Goal: Task Accomplishment & Management: Manage account settings

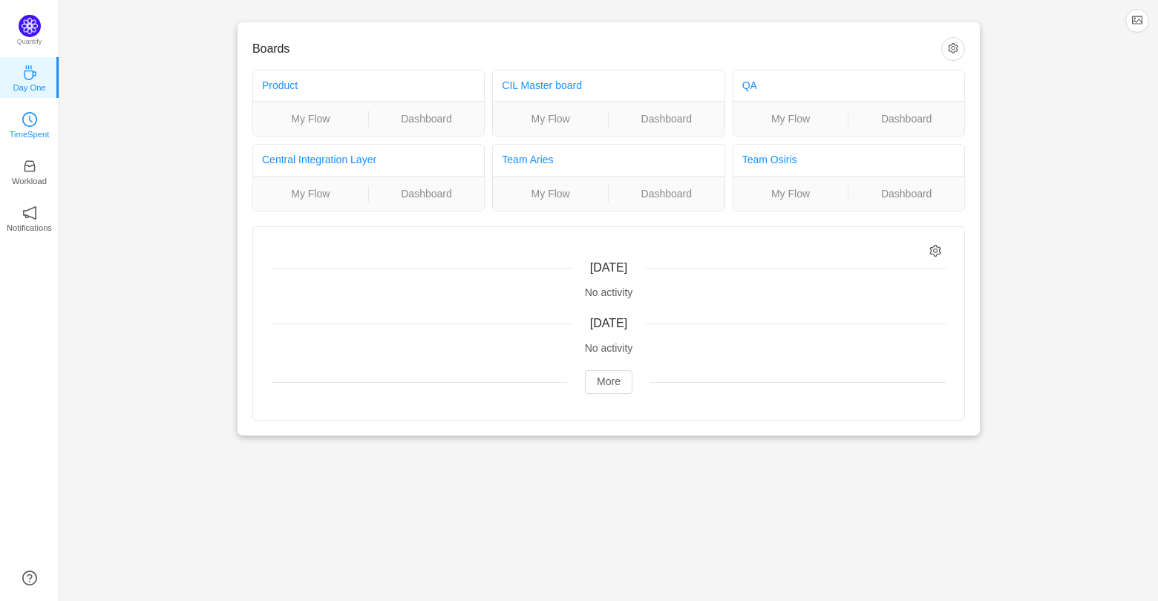
click at [37, 131] on link "TimeSpent" at bounding box center [29, 124] width 15 height 15
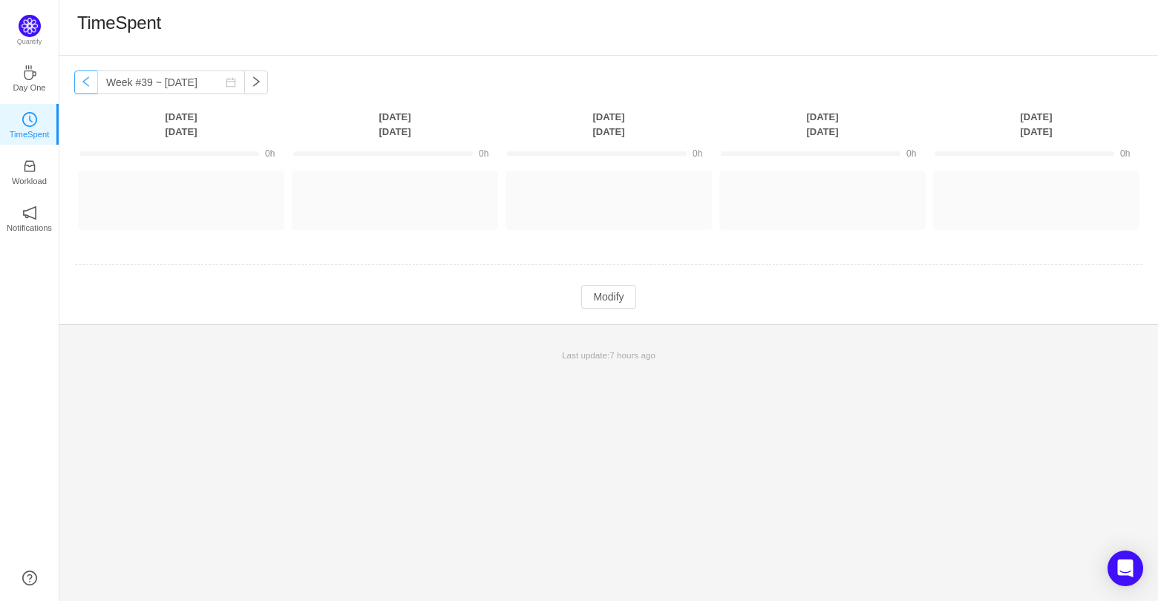
click at [83, 84] on button "button" at bounding box center [86, 83] width 24 height 24
type input "Week #38 ~ [DATE]"
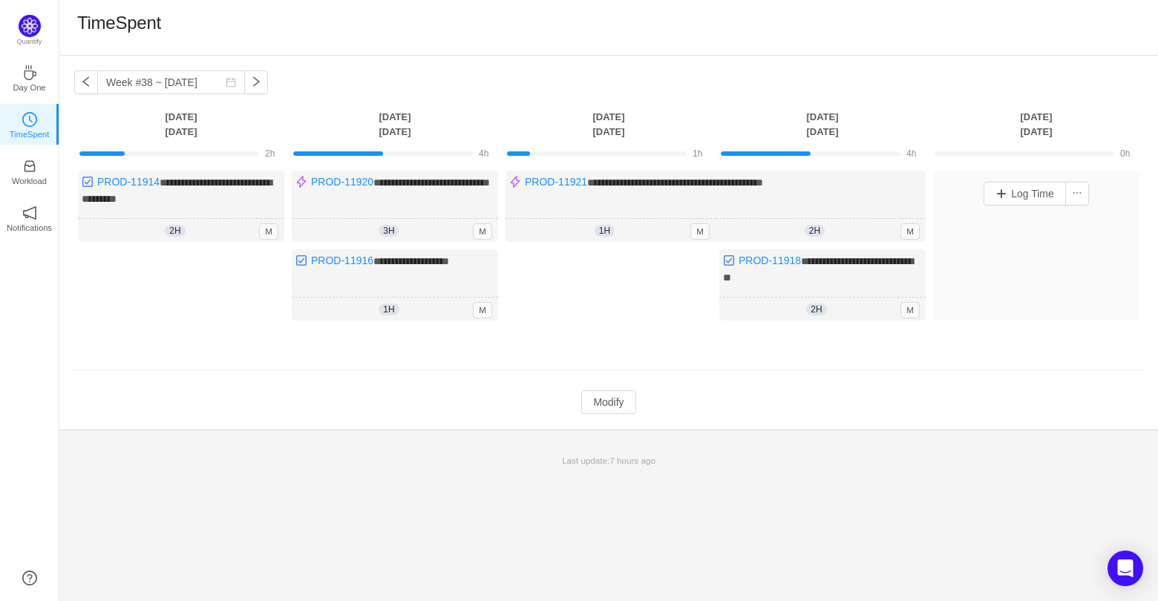
click at [1077, 223] on div "Log Time" at bounding box center [1036, 246] width 206 height 150
click at [1018, 198] on button "Log Time" at bounding box center [1024, 194] width 82 height 24
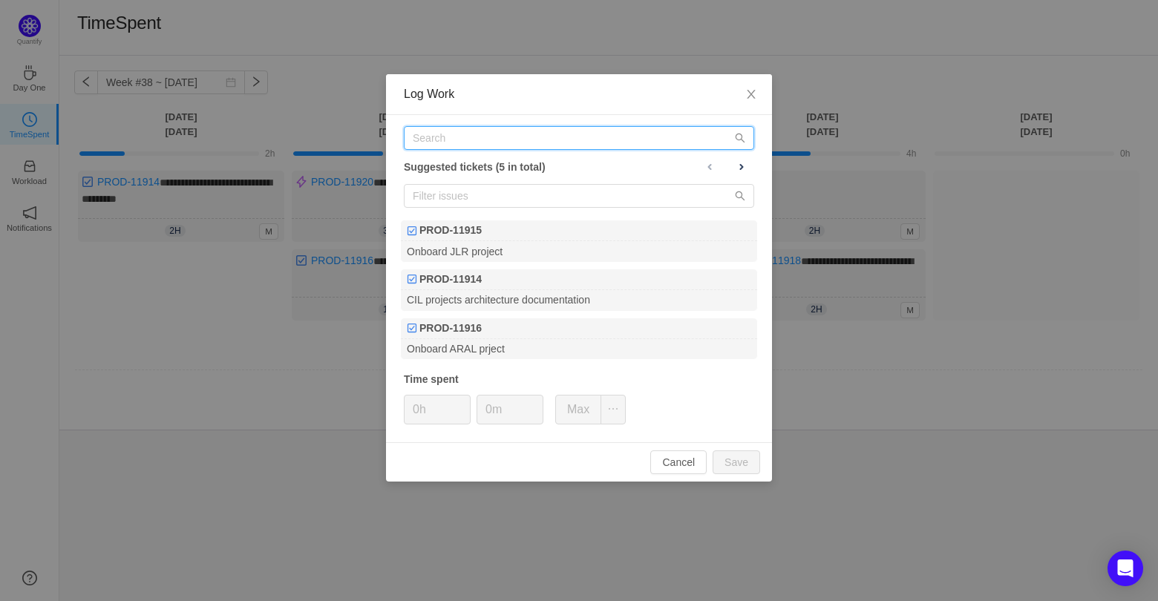
click at [579, 132] on input "text" at bounding box center [579, 138] width 350 height 24
paste input "[URL][DOMAIN_NAME]"
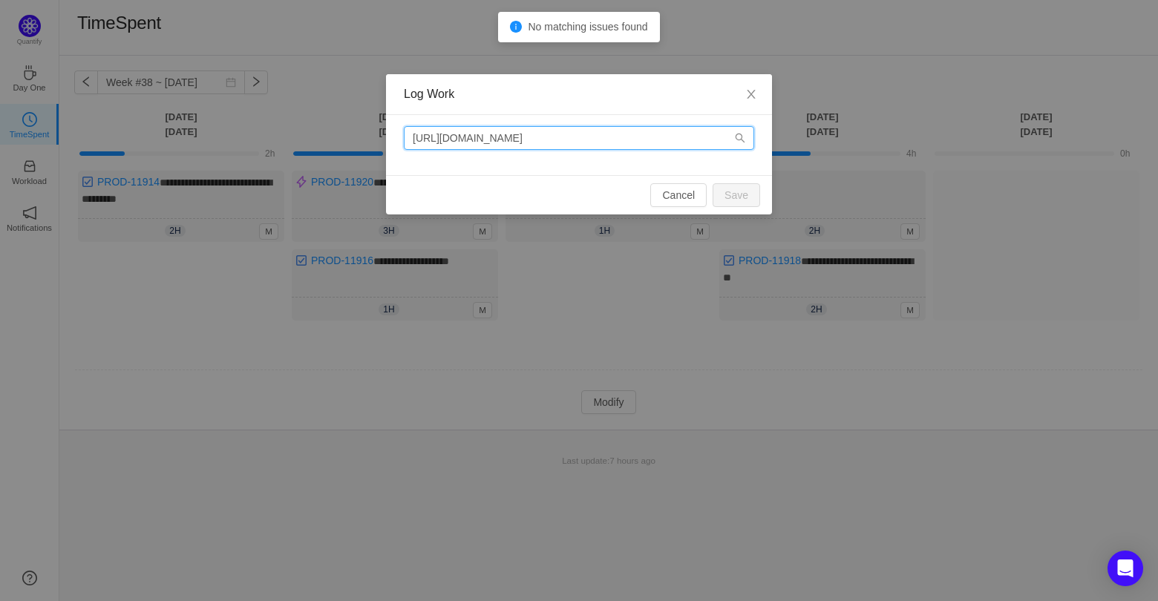
drag, startPoint x: 600, startPoint y: 138, endPoint x: 393, endPoint y: 142, distance: 207.8
click at [393, 142] on div "[URL][DOMAIN_NAME]" at bounding box center [579, 145] width 386 height 60
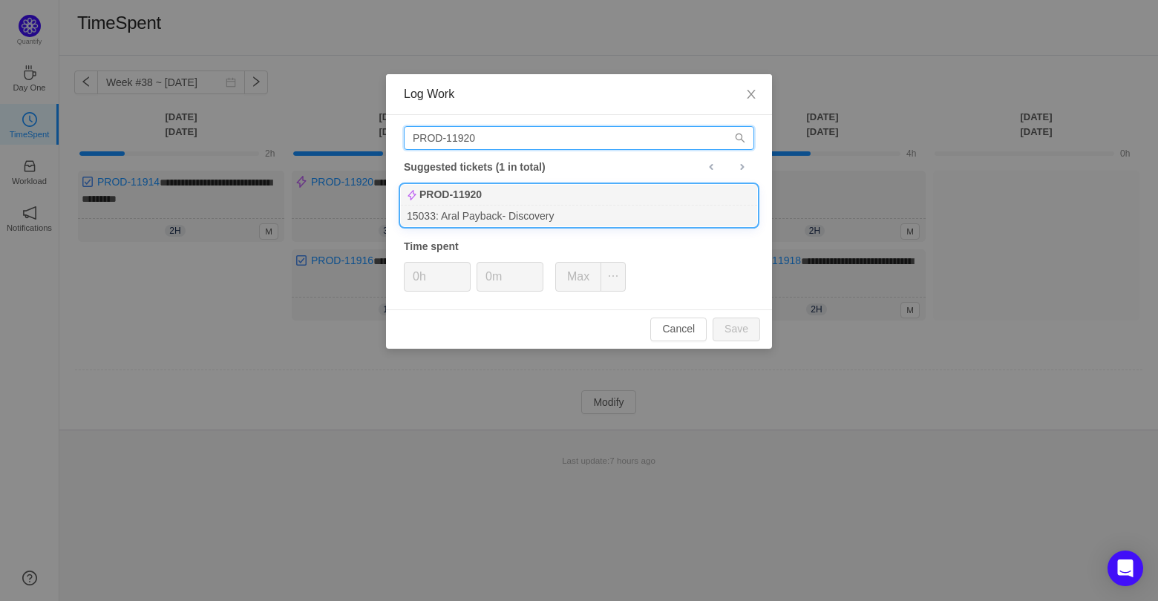
type input "PROD-11920"
click at [517, 209] on div "15033: Aral Payback- Discovery" at bounding box center [579, 216] width 356 height 20
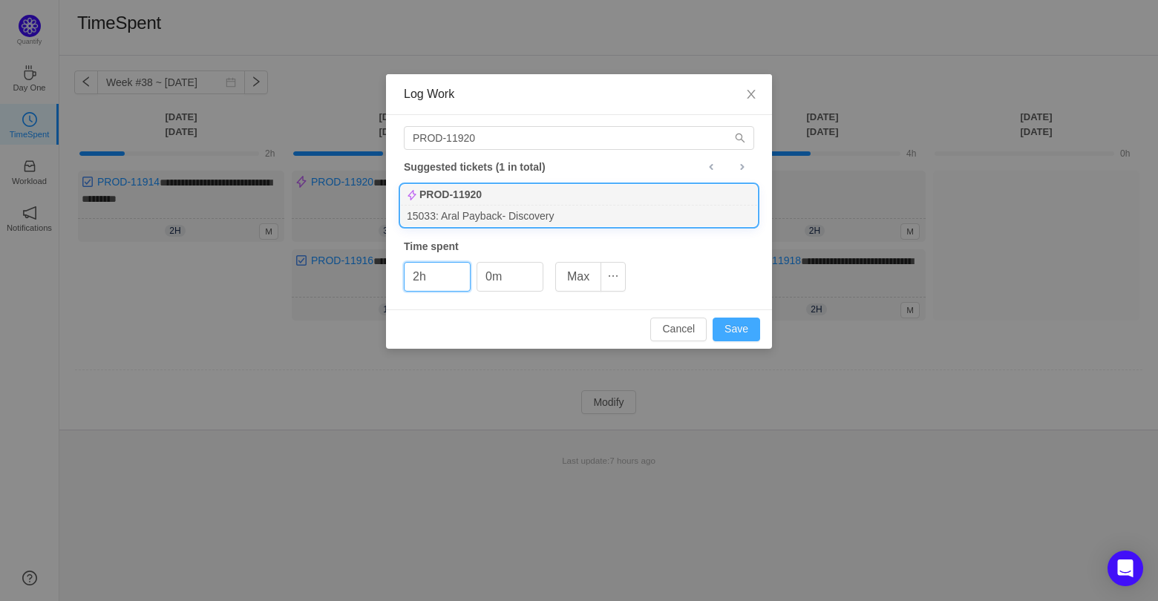
click at [750, 332] on button "Save" at bounding box center [735, 330] width 47 height 24
type input "0h"
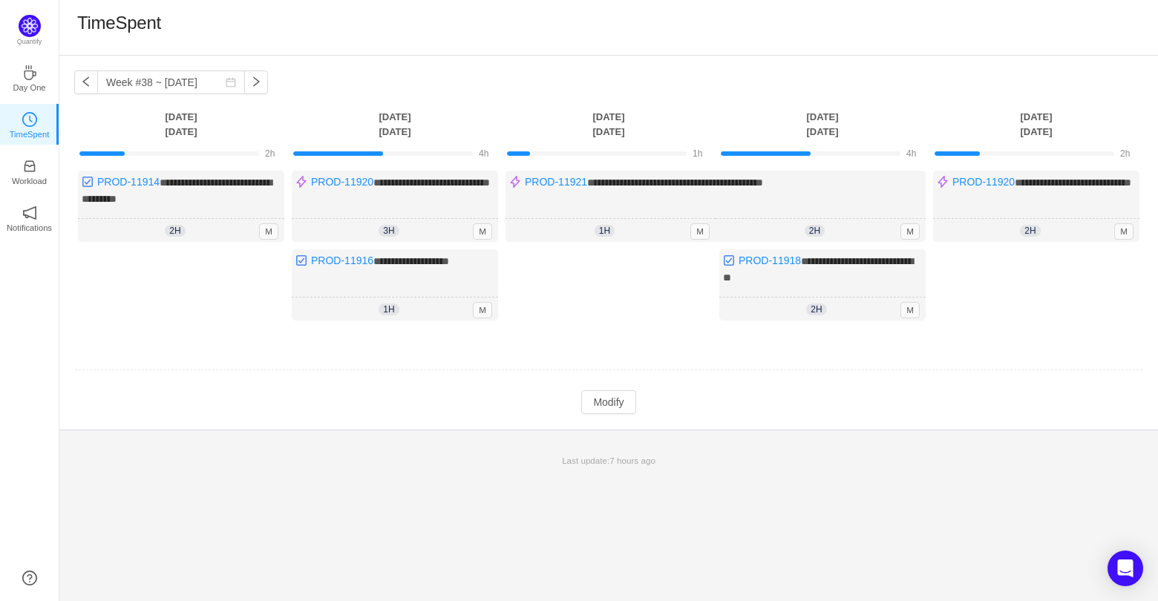
click at [1024, 272] on div "Log Time" at bounding box center [1036, 288] width 206 height 79
click at [1022, 254] on div "Log Time" at bounding box center [1036, 288] width 206 height 79
click at [627, 397] on button "Modify" at bounding box center [608, 402] width 54 height 24
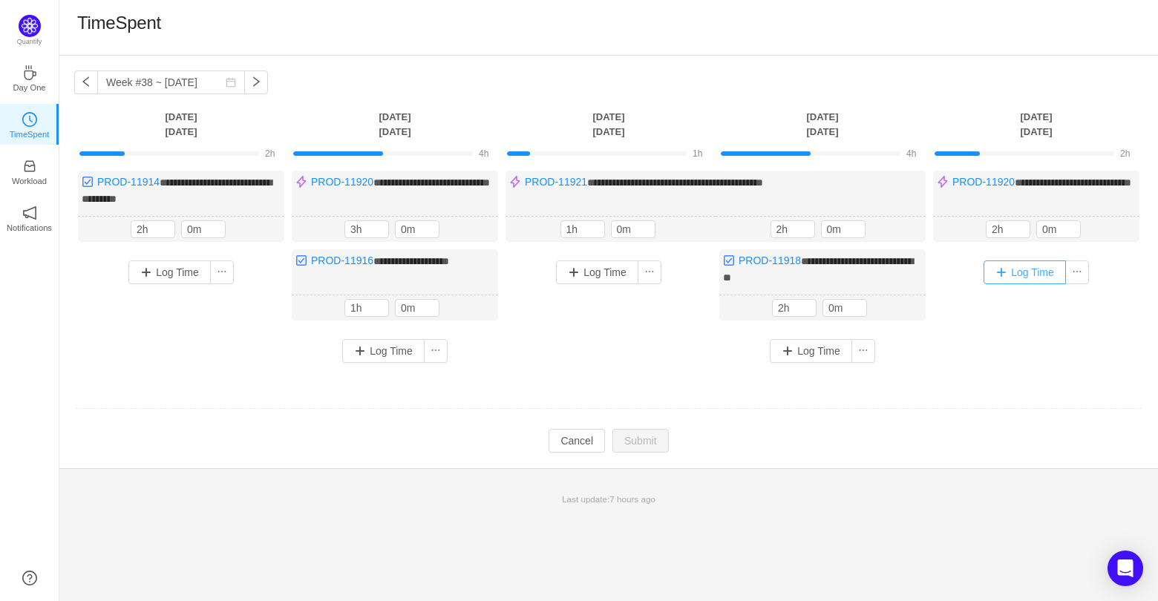
click at [1007, 270] on button "Log Time" at bounding box center [1024, 272] width 82 height 24
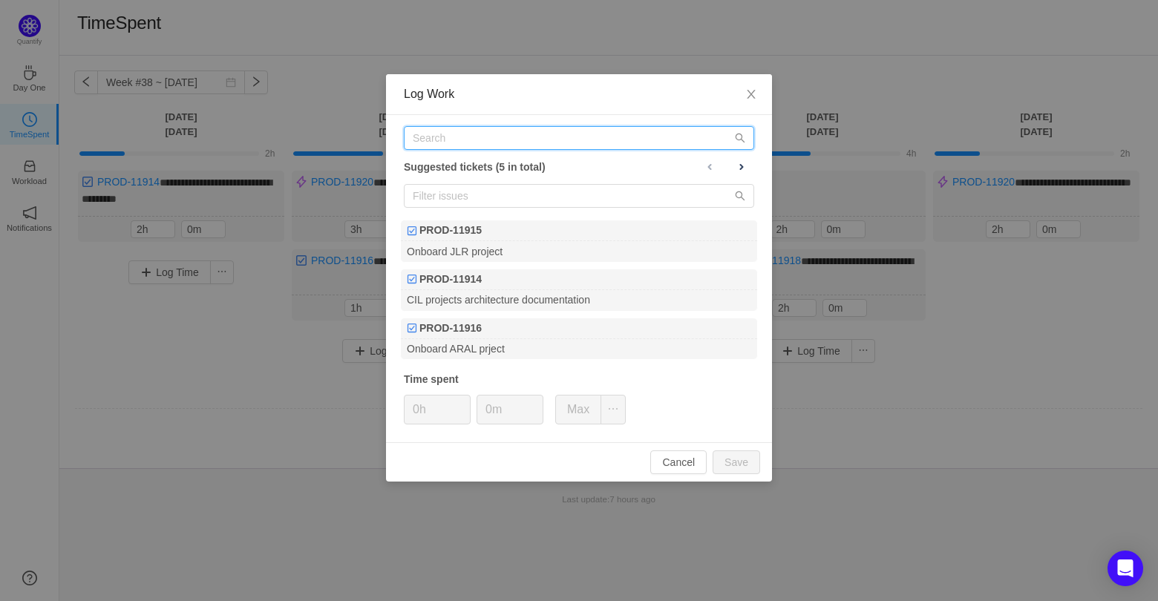
click at [505, 142] on input "text" at bounding box center [579, 138] width 350 height 24
paste input "CIL-2589"
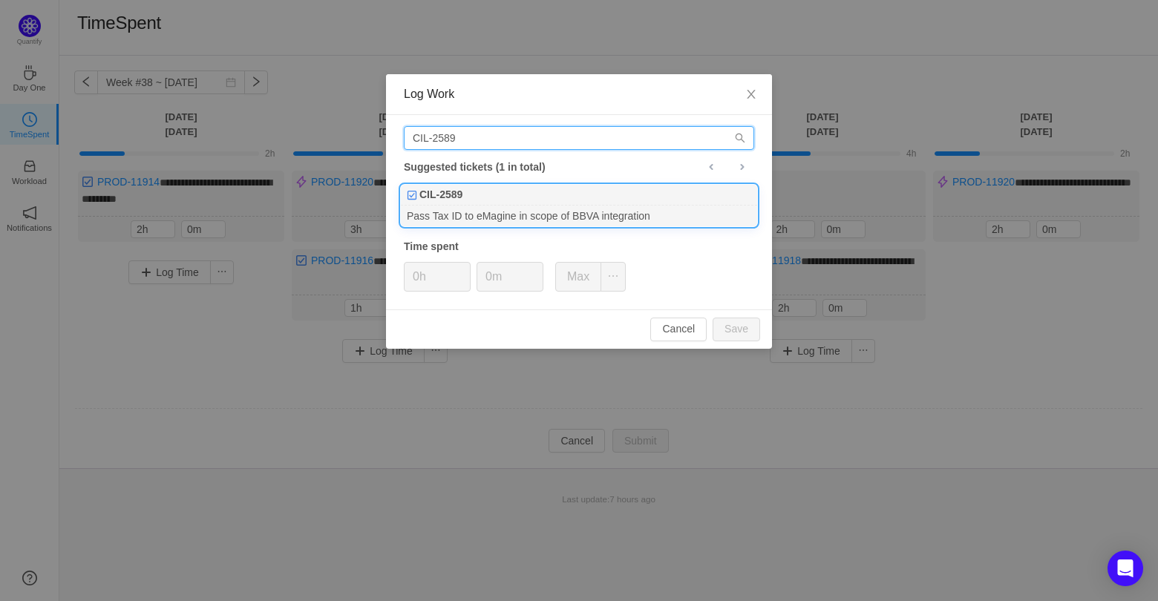
type input "CIL-2589"
click at [563, 192] on div "CIL-2589" at bounding box center [579, 195] width 356 height 21
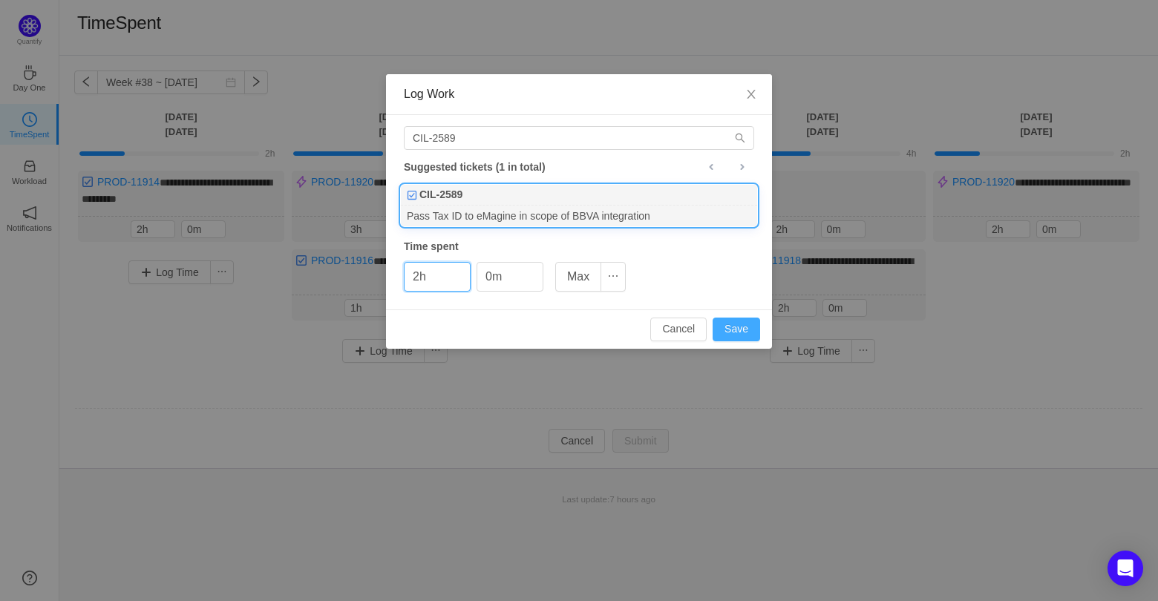
click at [743, 327] on button "Save" at bounding box center [735, 330] width 47 height 24
type input "0h"
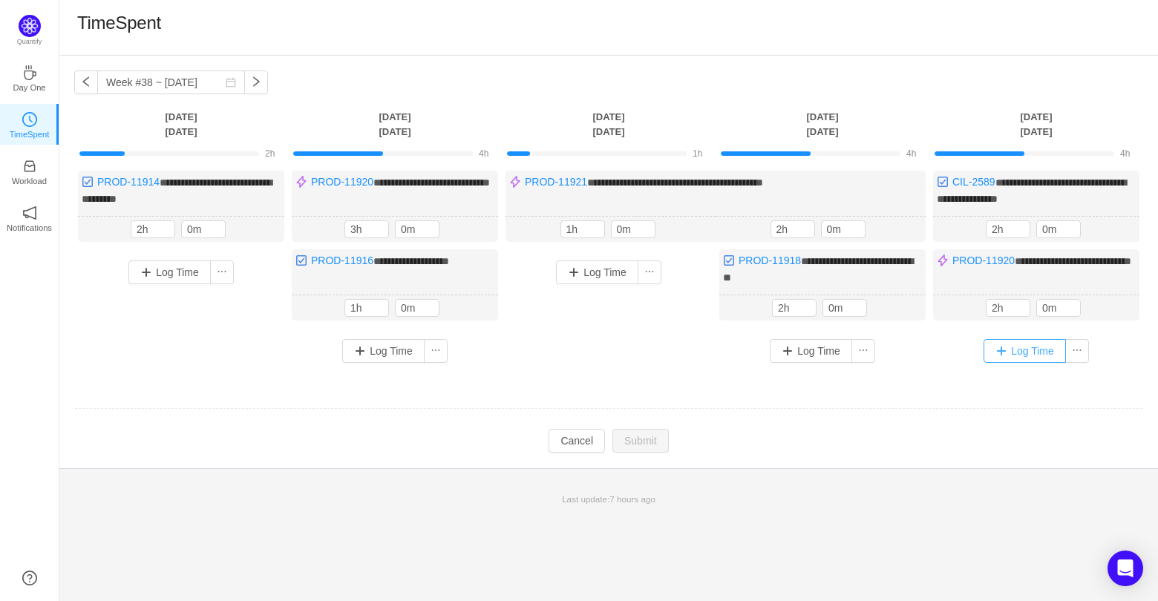
drag, startPoint x: 1038, startPoint y: 350, endPoint x: 871, endPoint y: 330, distance: 168.1
click at [1038, 350] on button "Log Time" at bounding box center [1024, 351] width 82 height 24
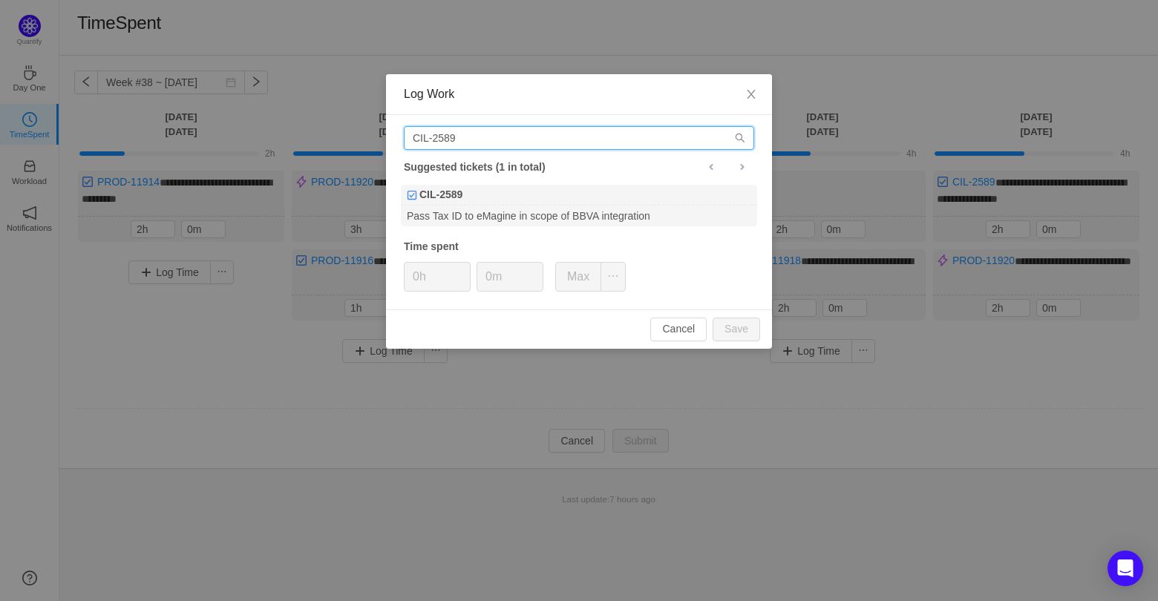
click at [483, 140] on input "CIL-2589" at bounding box center [579, 138] width 350 height 24
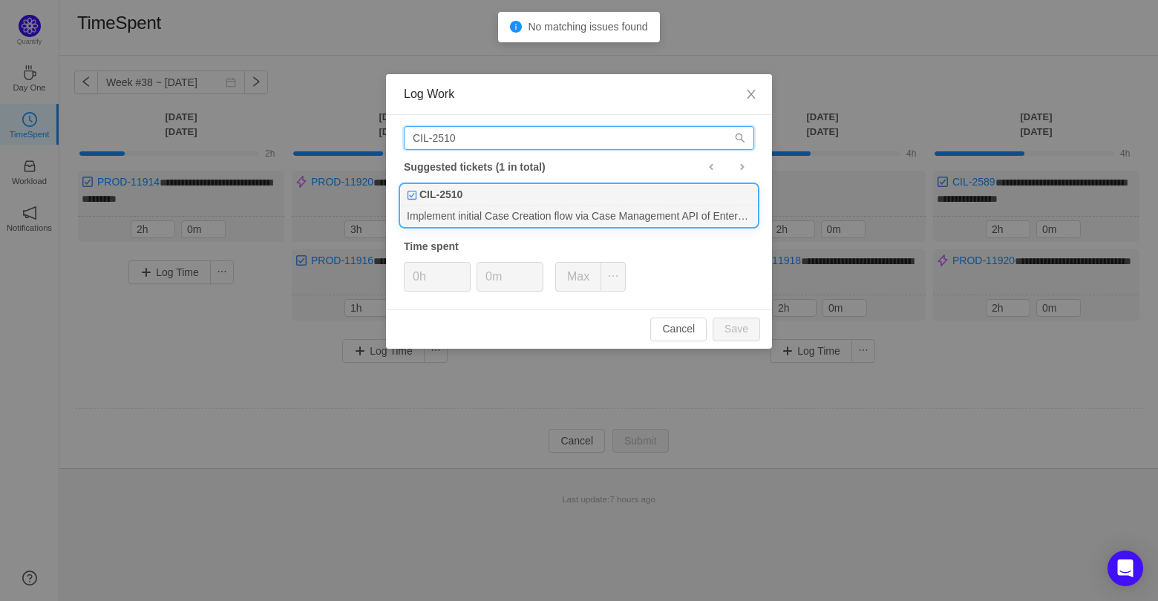
type input "CIL-2510"
click at [500, 214] on div "Implement initial Case Creation flow via Case Management API of Enterprise API" at bounding box center [579, 216] width 356 height 20
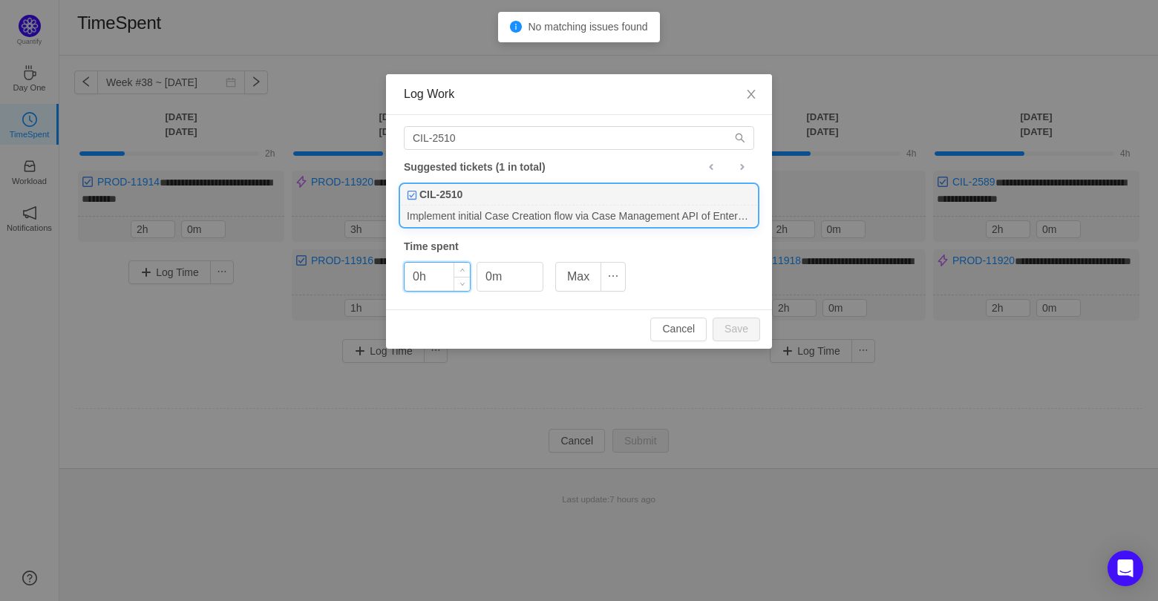
click at [423, 281] on input "0h" at bounding box center [436, 277] width 65 height 28
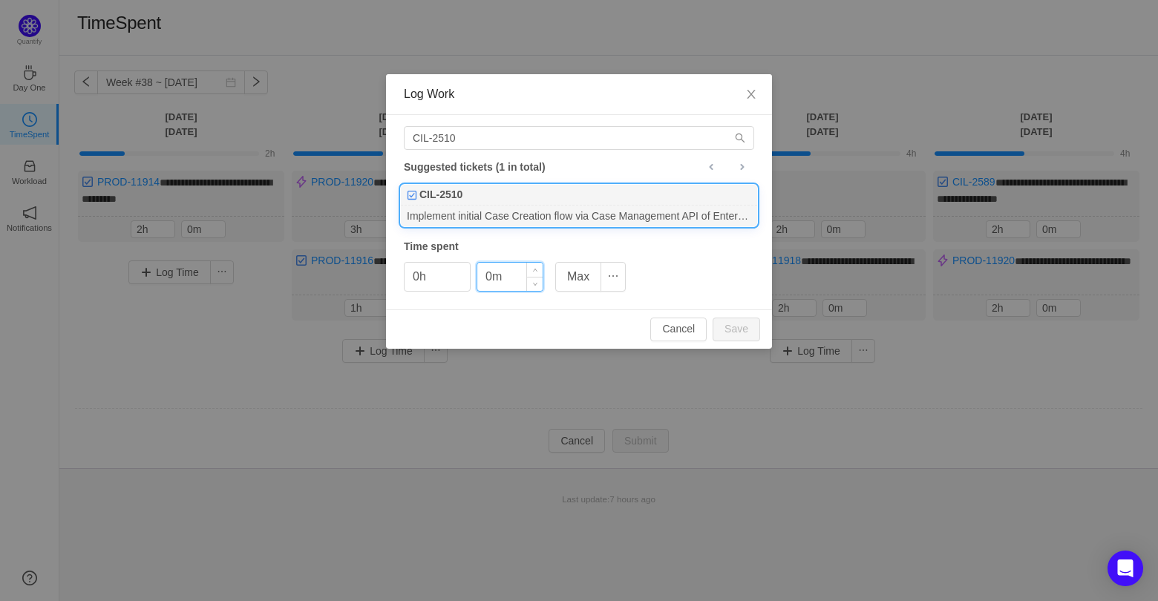
click at [485, 278] on input "0m" at bounding box center [509, 277] width 65 height 28
click at [492, 273] on input "0m" at bounding box center [509, 277] width 65 height 28
click at [751, 320] on button "Save" at bounding box center [735, 330] width 47 height 24
type input "0m"
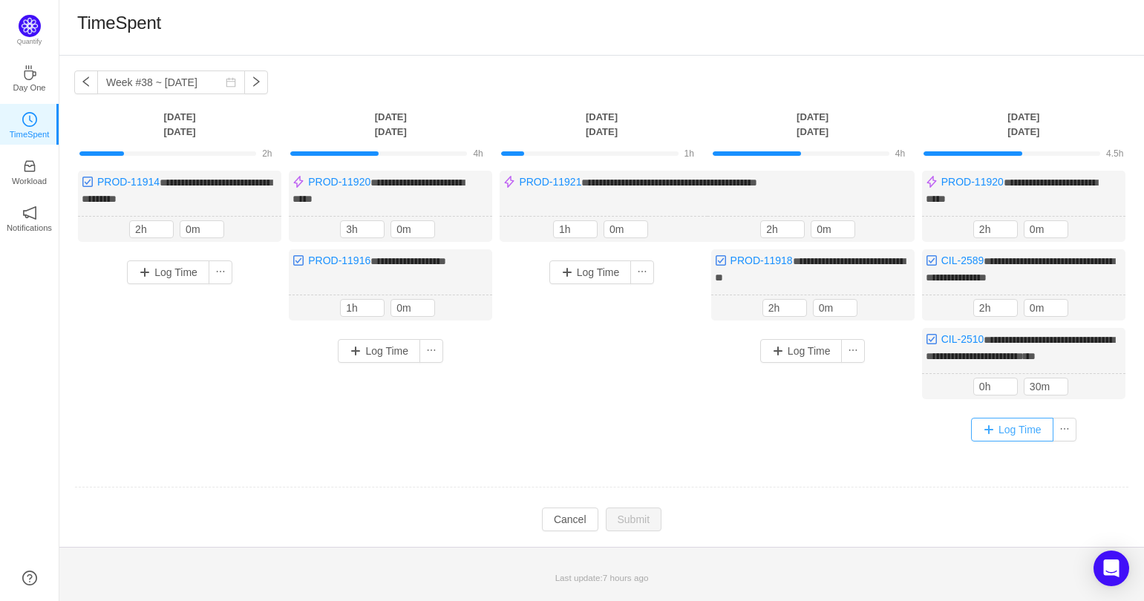
click at [1006, 441] on button "Log Time" at bounding box center [1012, 430] width 82 height 24
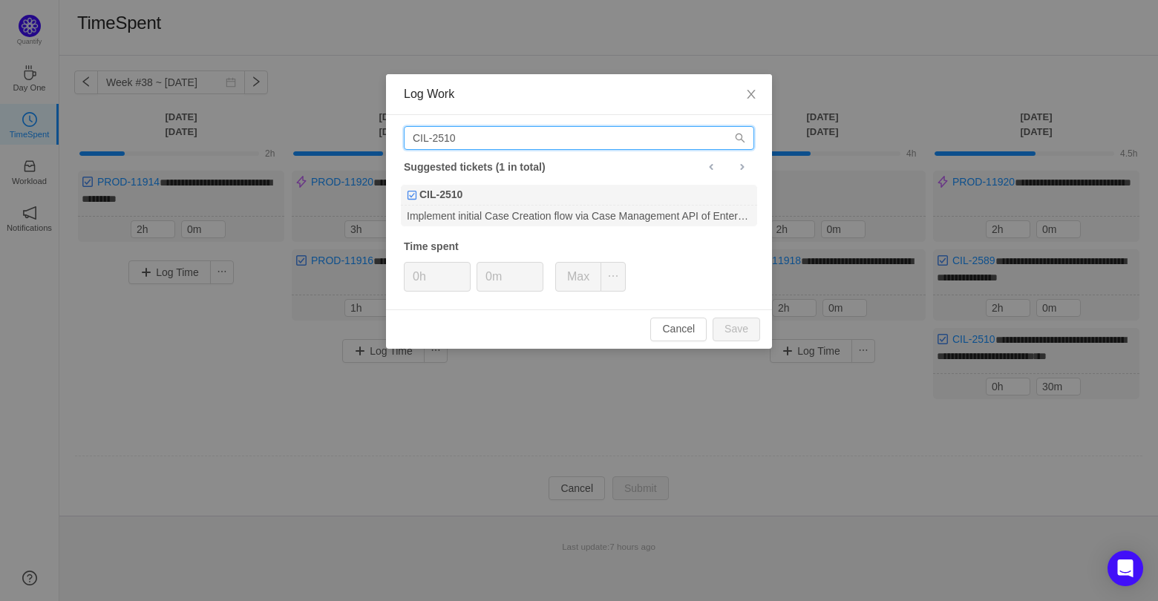
click at [478, 132] on input "CIL-2510" at bounding box center [579, 138] width 350 height 24
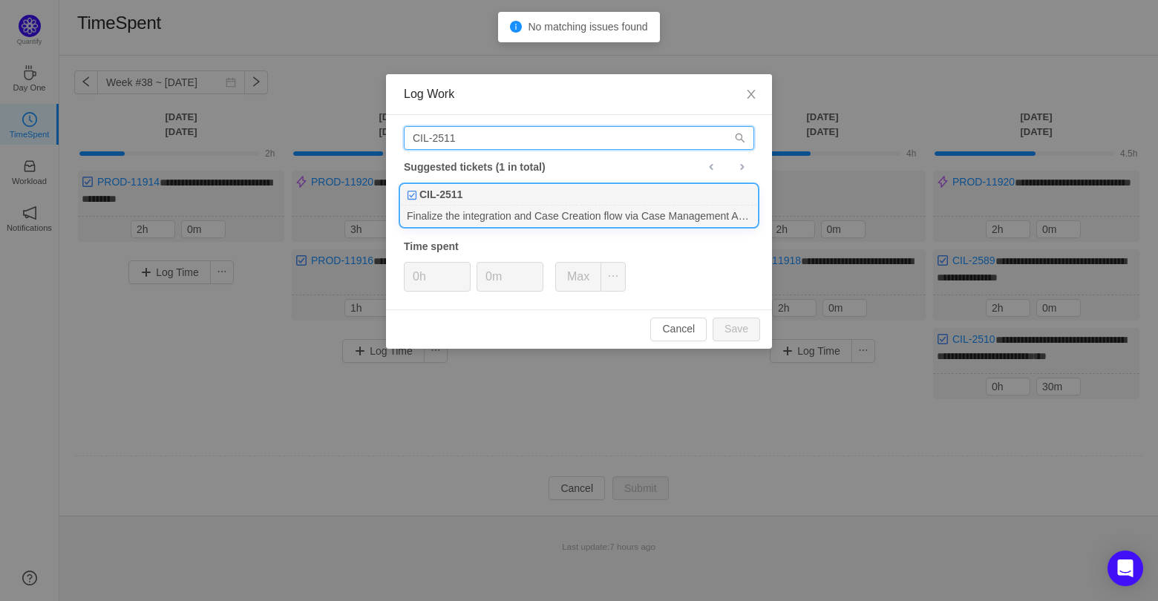
type input "CIL-2511"
click at [487, 193] on div "CIL-2511" at bounding box center [579, 195] width 356 height 21
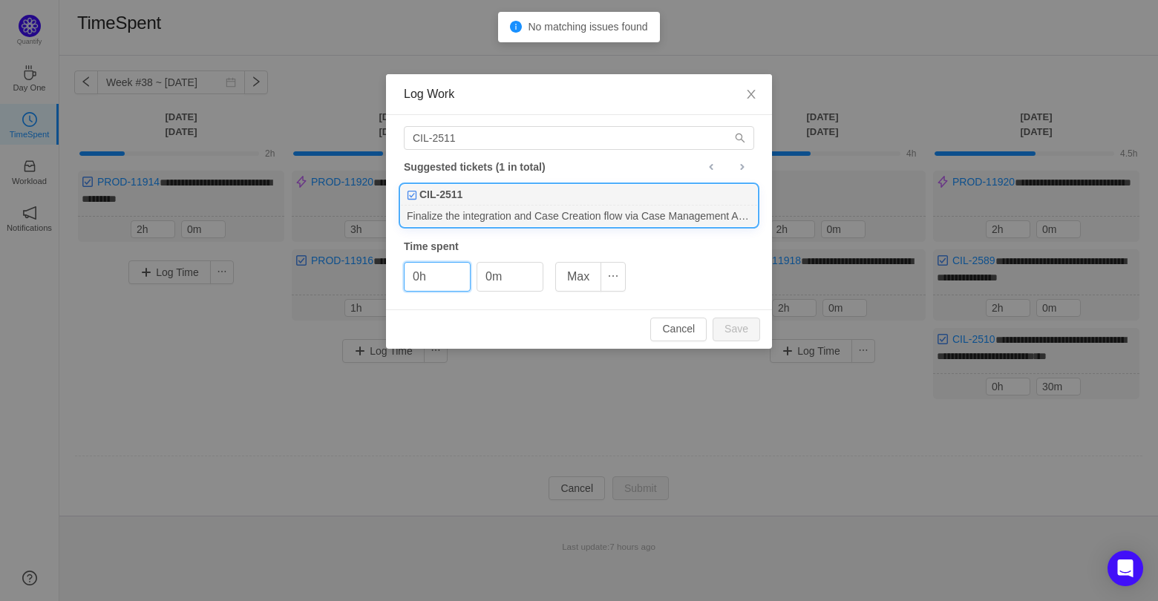
drag, startPoint x: 492, startPoint y: 270, endPoint x: 547, endPoint y: 281, distance: 56.0
click at [492, 269] on input "0m" at bounding box center [509, 277] width 65 height 28
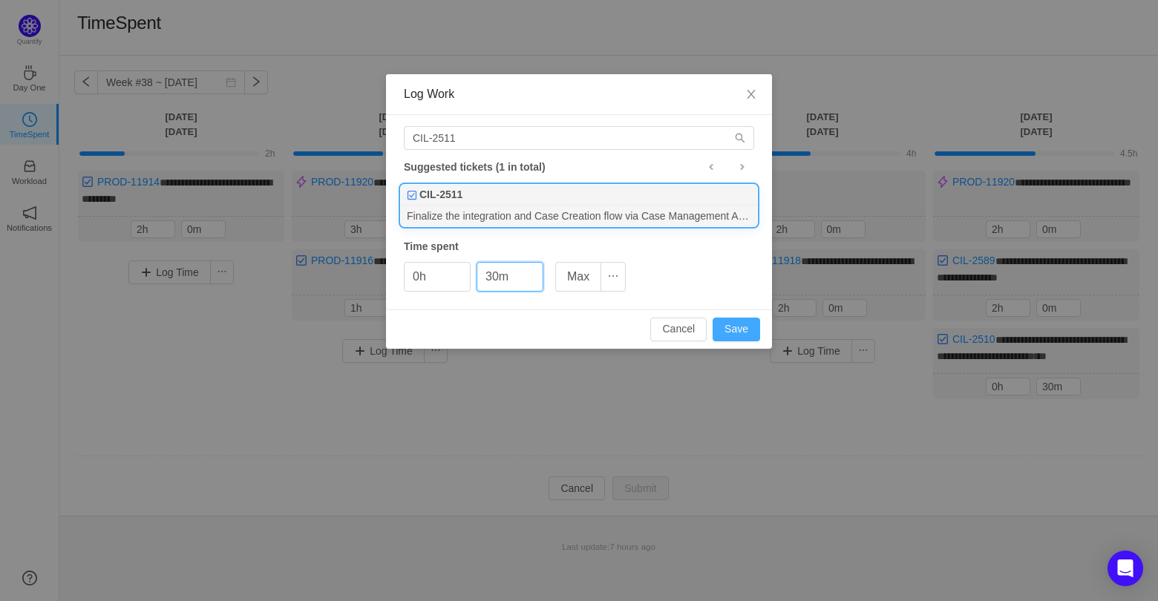
click at [747, 332] on button "Save" at bounding box center [735, 330] width 47 height 24
type input "0m"
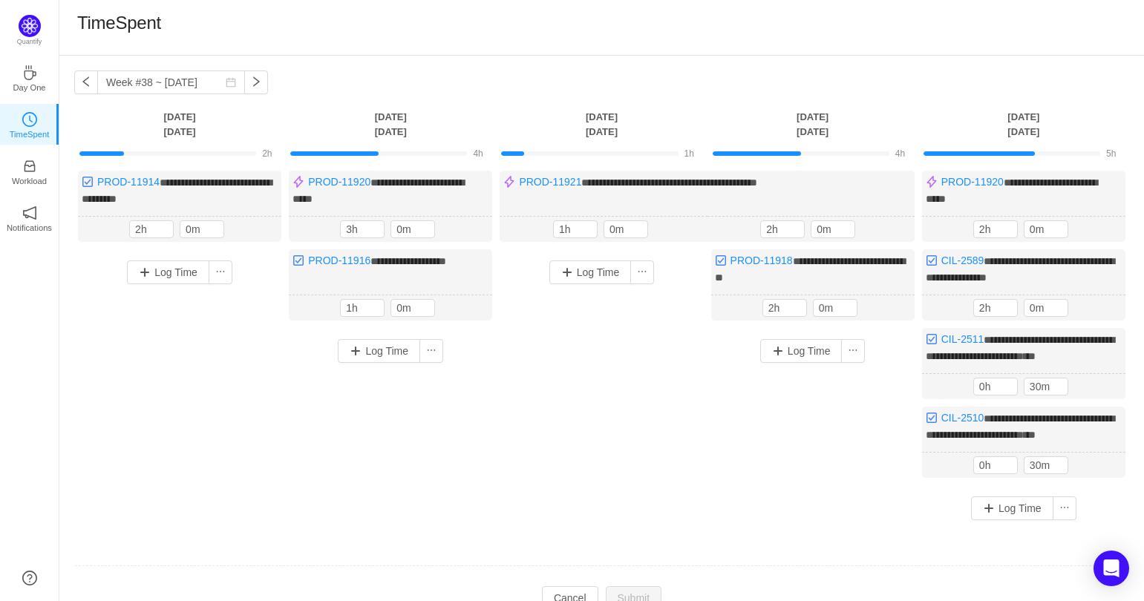
click at [1043, 152] on div at bounding box center [1011, 153] width 177 height 4
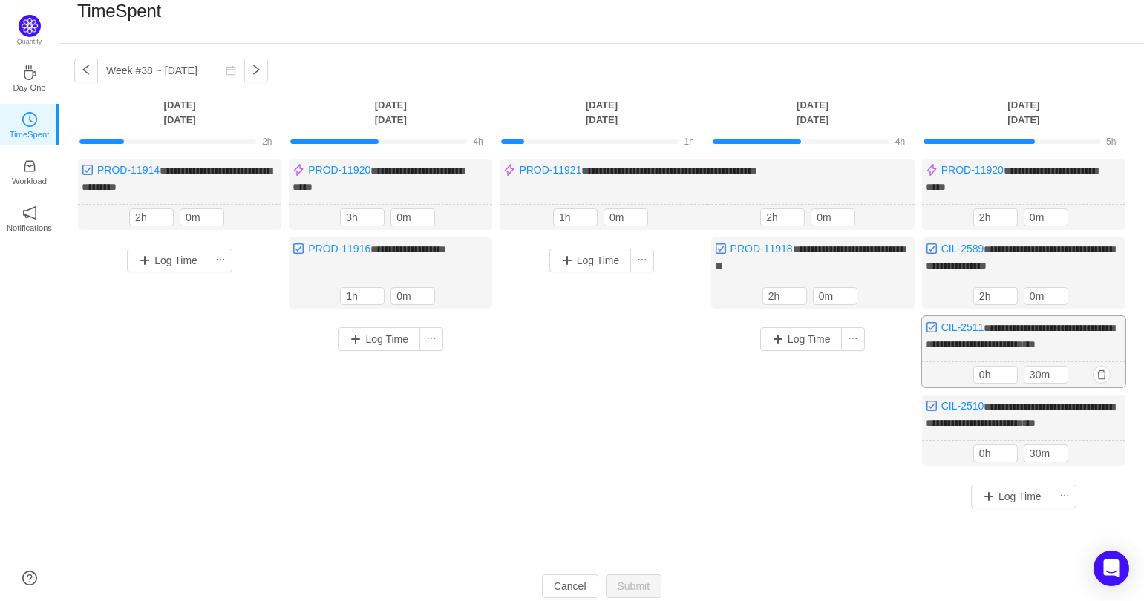
scroll to position [27, 0]
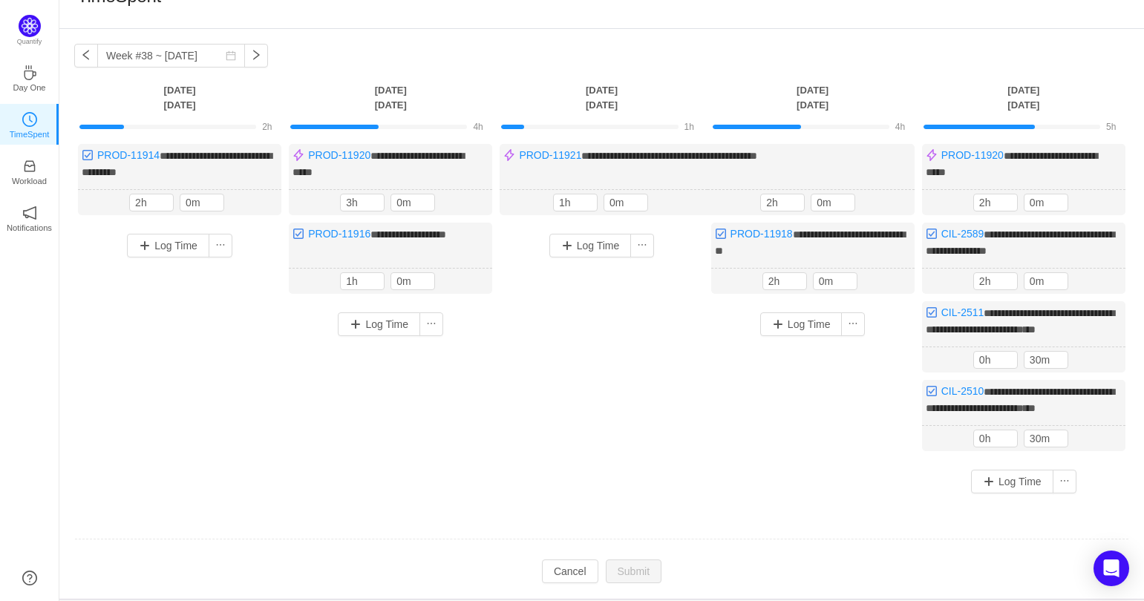
click at [959, 521] on td "**********" at bounding box center [601, 330] width 1055 height 382
click at [1009, 494] on button "Log Time" at bounding box center [1012, 482] width 82 height 24
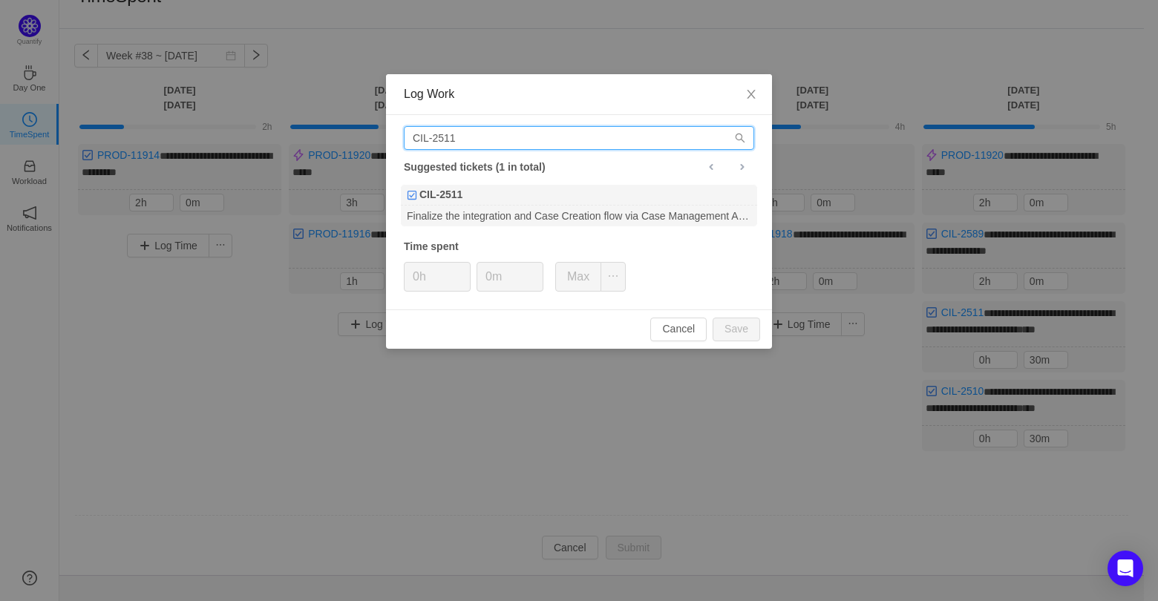
click at [495, 140] on input "CIL-2511" at bounding box center [579, 138] width 350 height 24
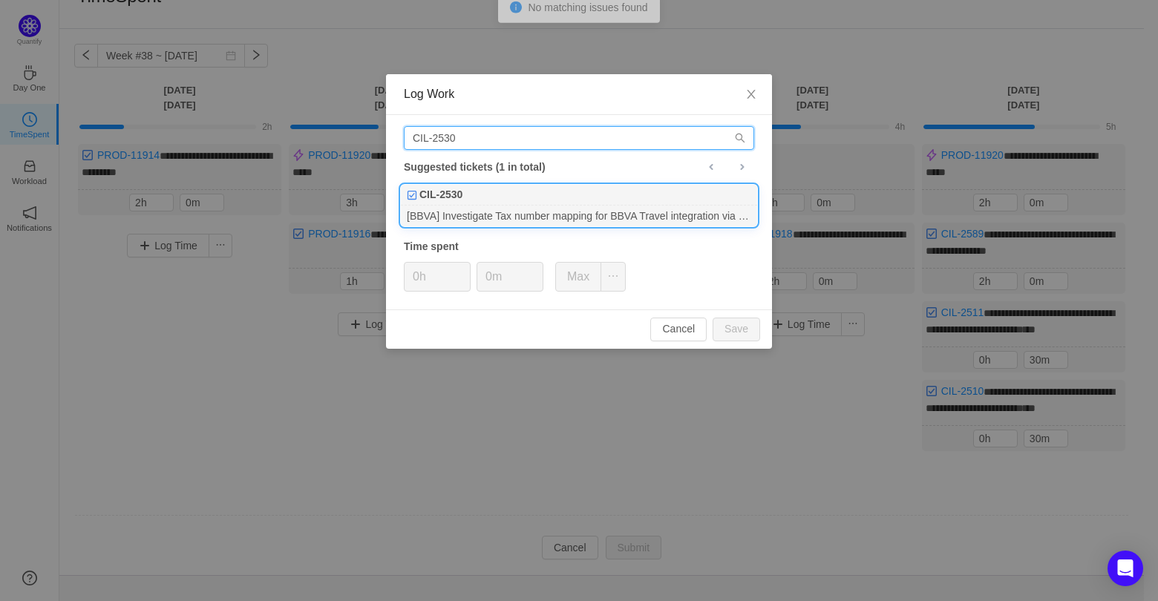
type input "CIL-2530"
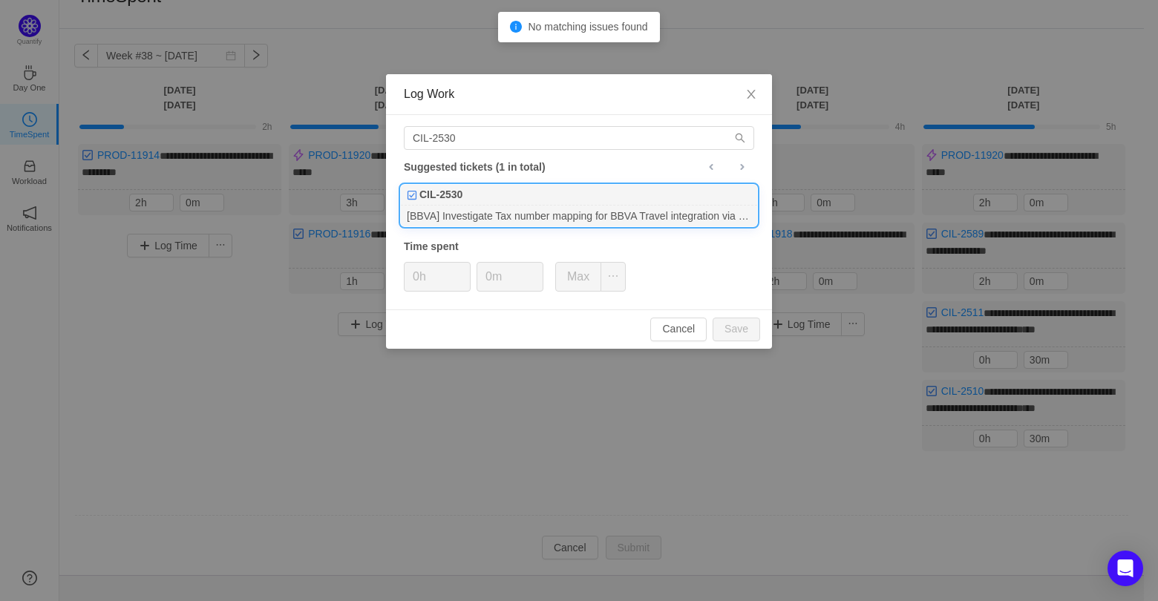
click at [502, 207] on li "CIL-2530 [BBVA] Investigate Tax number mapping for BBVA Travel integration via …" at bounding box center [579, 205] width 358 height 43
click at [505, 281] on input "0m" at bounding box center [509, 277] width 65 height 28
click at [499, 206] on div "[BBVA] Investigate Tax number mapping for BBVA Travel integration via CIL" at bounding box center [579, 216] width 356 height 20
drag, startPoint x: 494, startPoint y: 275, endPoint x: 566, endPoint y: 260, distance: 73.5
click at [497, 275] on input "0m" at bounding box center [509, 277] width 65 height 28
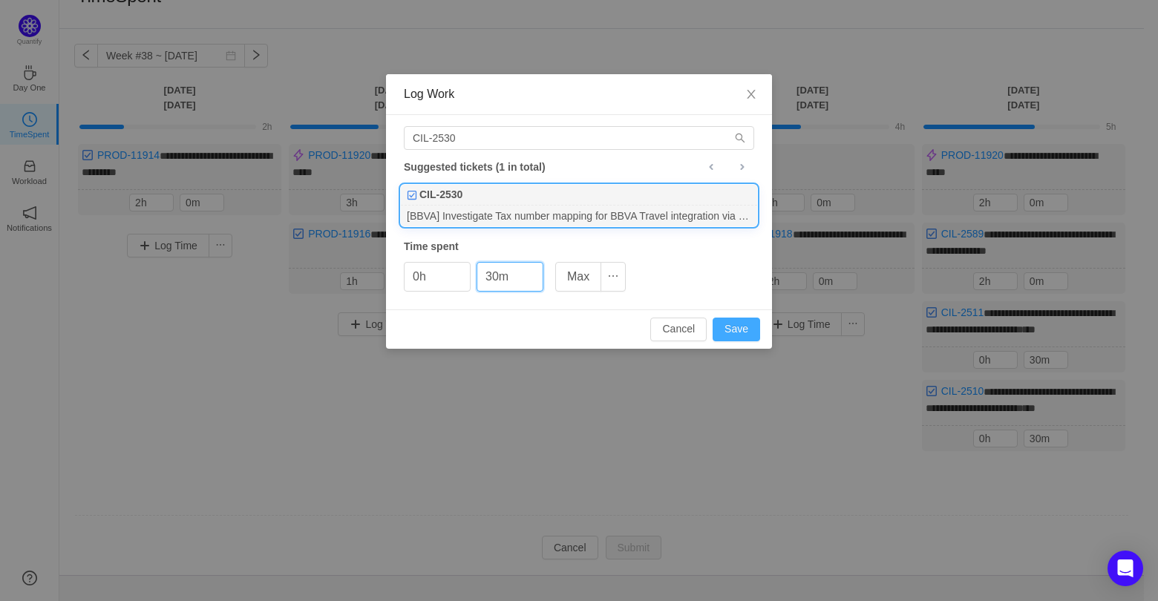
click at [753, 331] on button "Save" at bounding box center [735, 330] width 47 height 24
type input "0m"
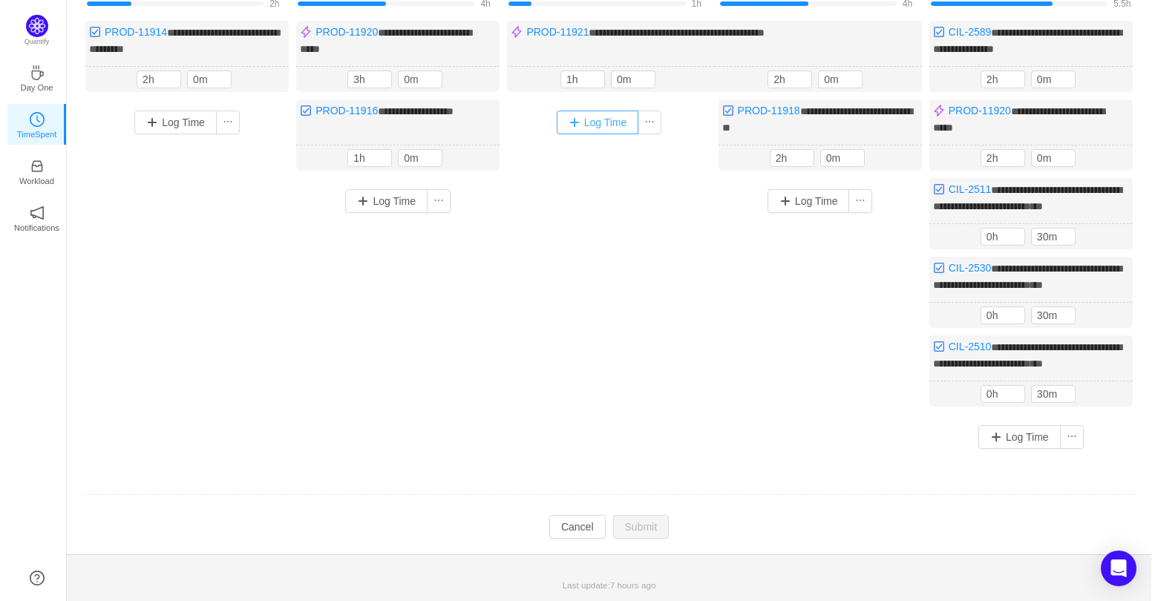
scroll to position [0, 0]
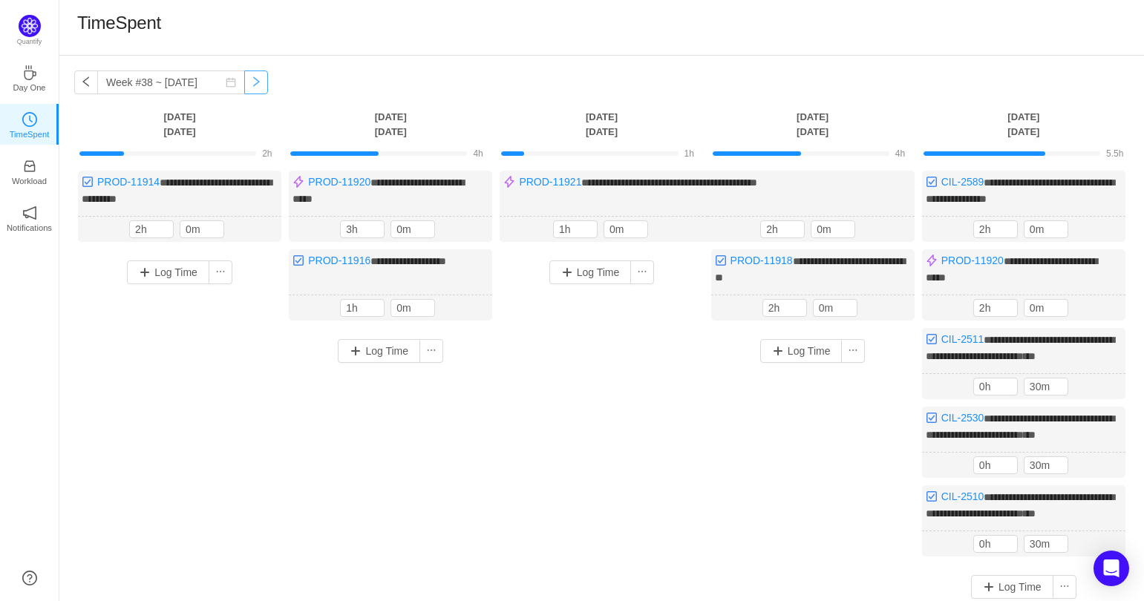
click at [245, 80] on button "button" at bounding box center [256, 83] width 24 height 24
type input "Week #39 ~ [DATE]"
